Goal: Check status: Check status

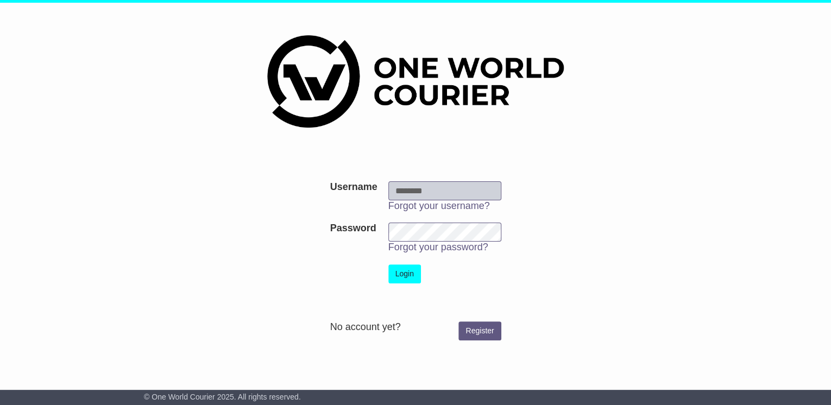
type input "**********"
drag, startPoint x: 411, startPoint y: 274, endPoint x: 435, endPoint y: 282, distance: 24.7
click at [411, 274] on button "Login" at bounding box center [404, 274] width 33 height 19
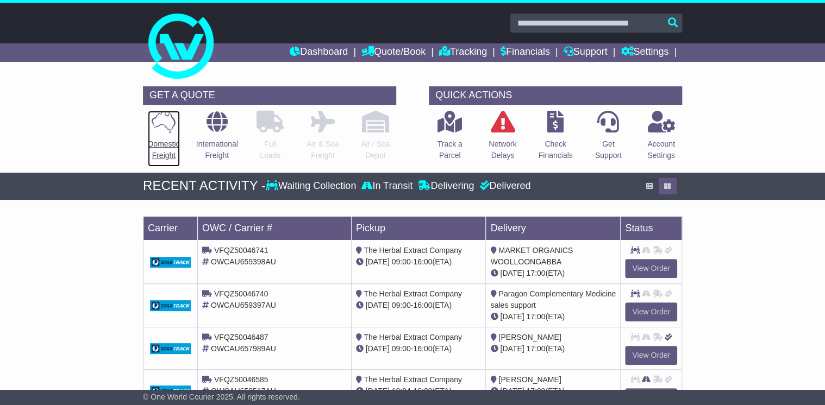
click at [170, 123] on icon at bounding box center [164, 122] width 24 height 22
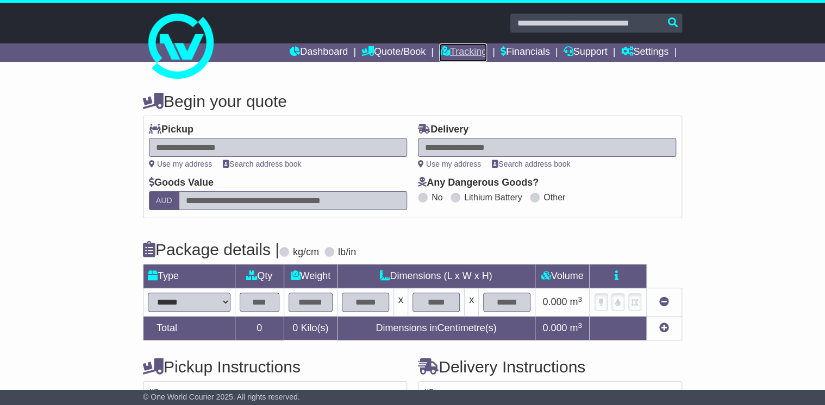
click at [471, 50] on link "Tracking" at bounding box center [463, 52] width 48 height 18
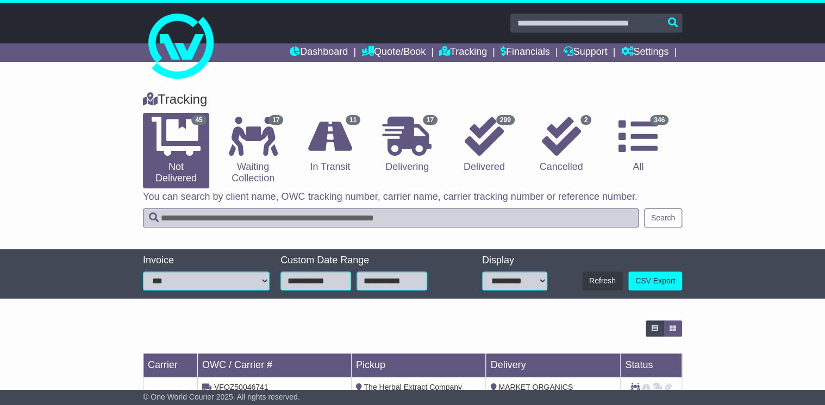
click at [235, 213] on input "text" at bounding box center [390, 218] width 495 height 19
type input "*****"
drag, startPoint x: 675, startPoint y: 213, endPoint x: 680, endPoint y: 213, distance: 5.5
click at [674, 213] on button "Search" at bounding box center [663, 218] width 38 height 19
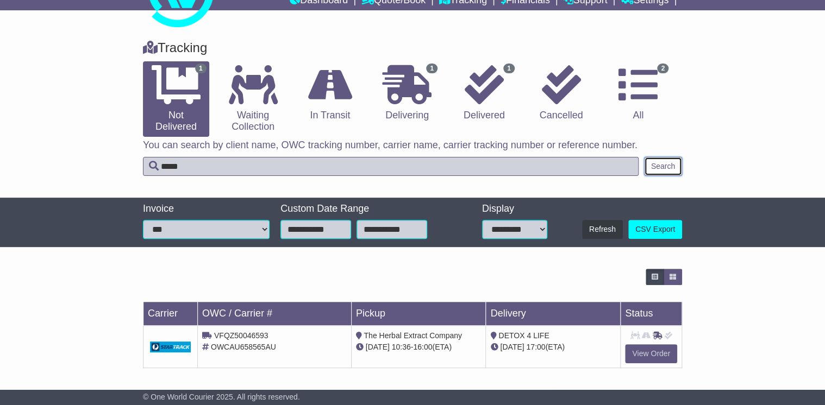
scroll to position [52, 0]
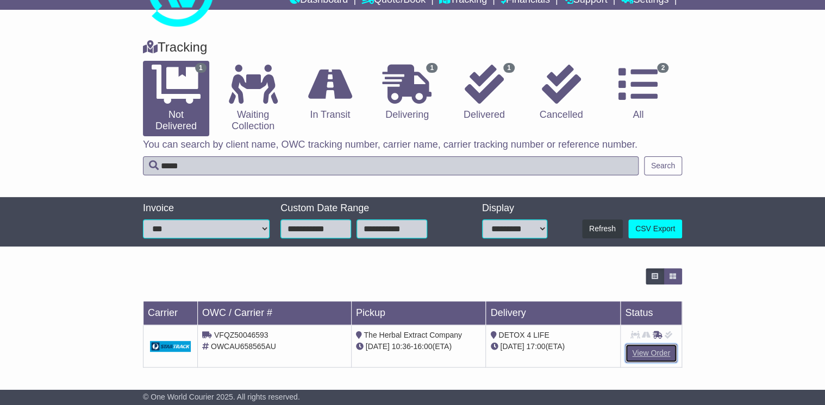
click at [661, 351] on link "View Order" at bounding box center [651, 353] width 52 height 19
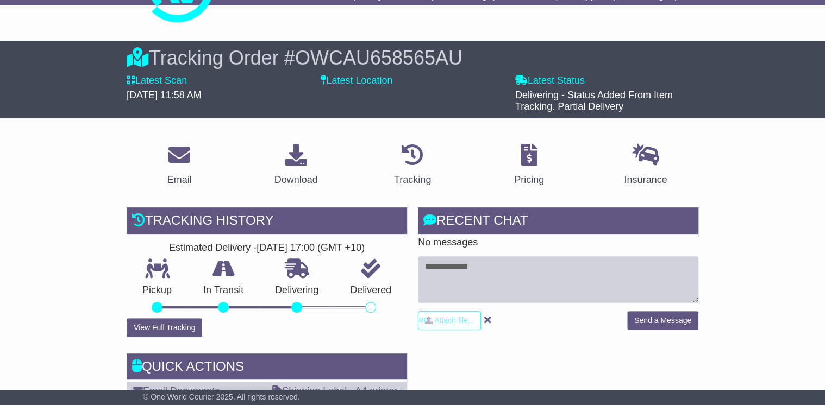
scroll to position [87, 0]
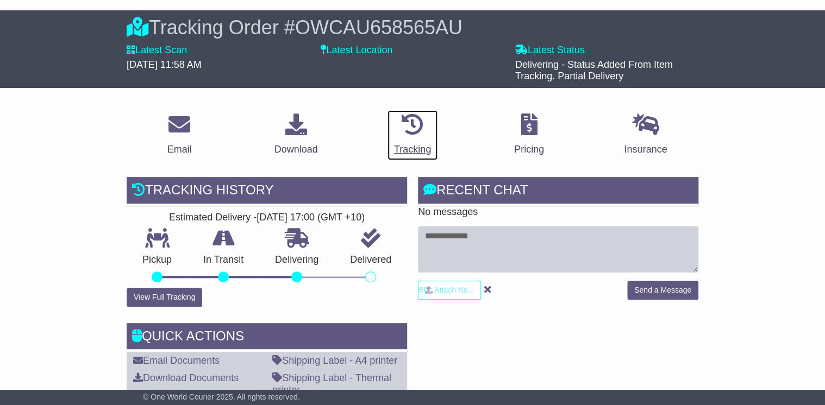
click at [411, 133] on icon at bounding box center [412, 125] width 22 height 22
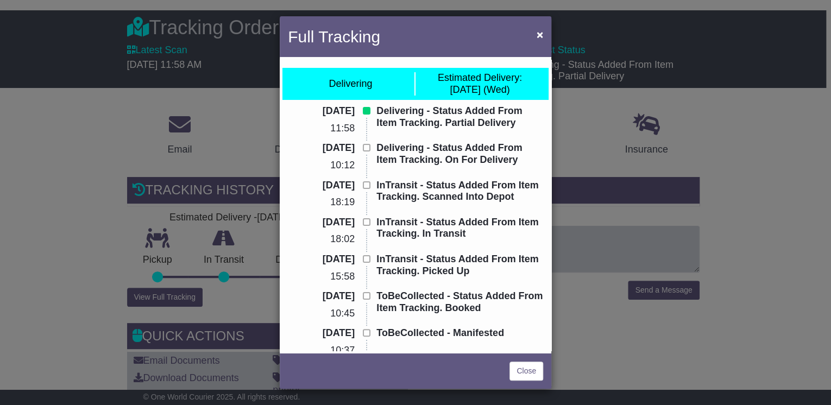
click at [824, 193] on html "[EMAIL_ADDRESS][DOMAIN_NAME] Logout Customer Service [EMAIL_ADDRESS][DOMAIN_NAM…" at bounding box center [415, 115] width 831 height 405
click at [743, 194] on div "Full Tracking × Delivering Estimated Delivery: [DATE] (Wed) [DATE] 11:58 Delive…" at bounding box center [415, 202] width 831 height 405
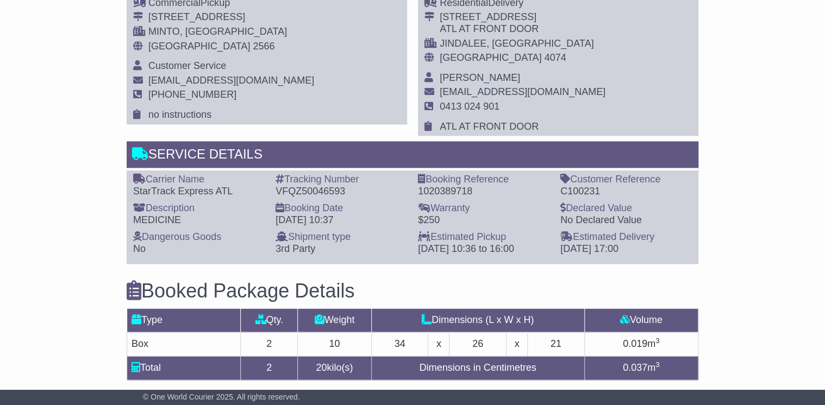
scroll to position [739, 0]
